Goal: Information Seeking & Learning: Learn about a topic

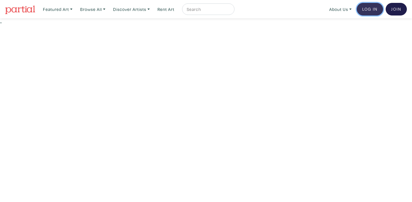
click at [367, 10] on link "Log In" at bounding box center [370, 9] width 26 height 13
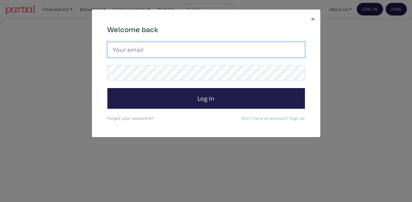
click at [161, 55] on input "email" at bounding box center [206, 49] width 198 height 15
type input "kuldeep_grewal@hotmail.com"
click at [119, 50] on input "email" at bounding box center [206, 49] width 198 height 15
type input "kuldeep_grewal@hotmail.com"
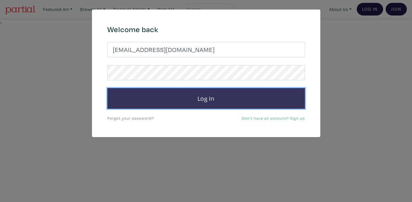
click at [194, 96] on button "Log In" at bounding box center [206, 98] width 198 height 21
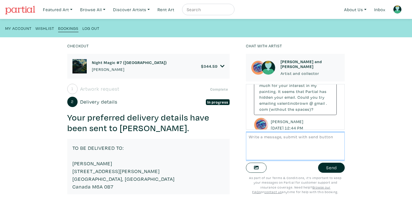
scroll to position [94, 0]
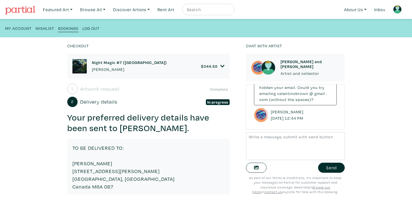
click at [106, 63] on h6 "Night Magic #7 ([GEOGRAPHIC_DATA])" at bounding box center [129, 62] width 75 height 5
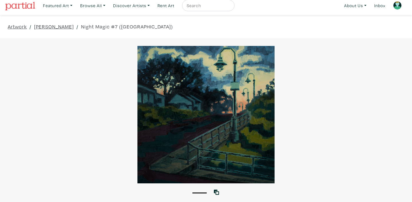
scroll to position [4, 0]
